Goal: Transaction & Acquisition: Purchase product/service

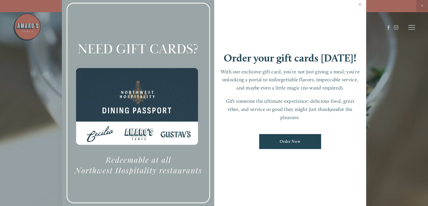
click at [286, 142] on link "Order Now" at bounding box center [290, 141] width 62 height 15
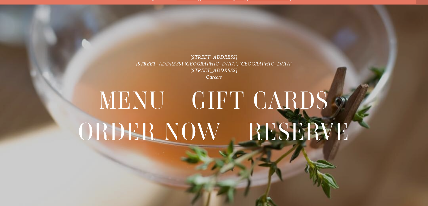
scroll to position [12, 0]
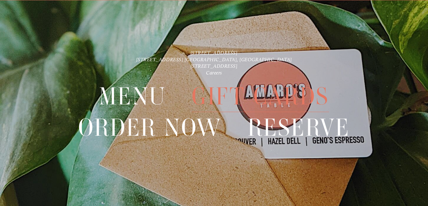
click at [274, 99] on span "Gift Cards" at bounding box center [260, 96] width 137 height 31
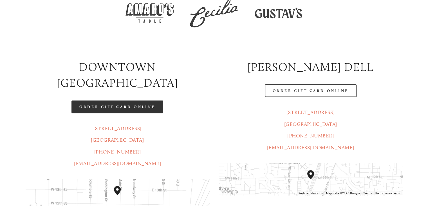
scroll to position [169, 0]
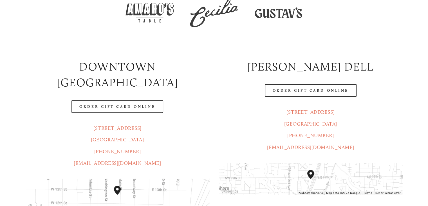
click at [113, 95] on div "Order Gift Card Online" at bounding box center [117, 106] width 193 height 22
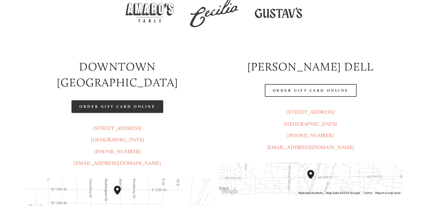
click at [114, 100] on link "Order Gift Card Online" at bounding box center [118, 106] width 92 height 13
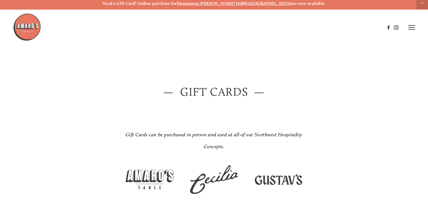
scroll to position [0, 0]
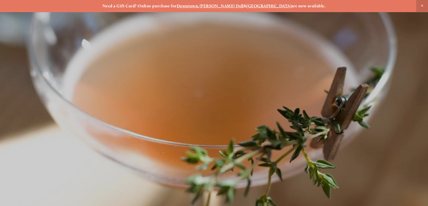
scroll to position [12, 0]
